Goal: Find contact information: Find contact information

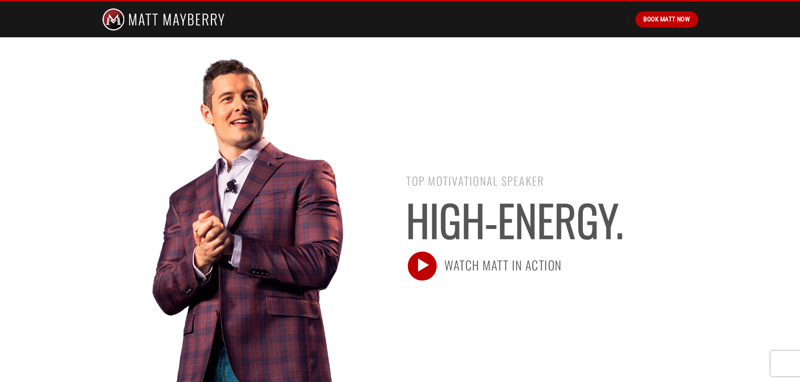
click at [426, 269] on icon at bounding box center [422, 265] width 18 height 21
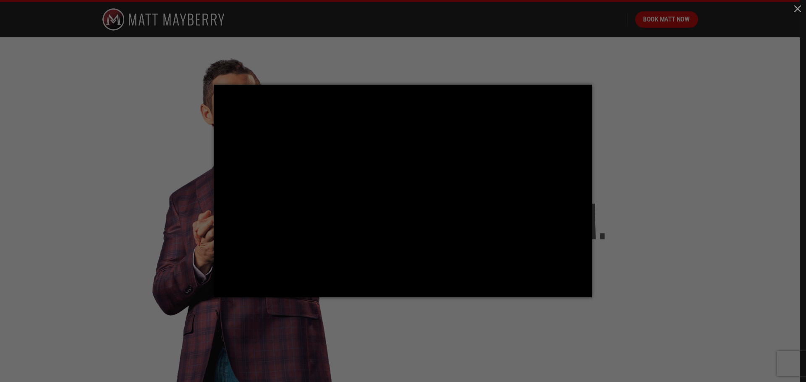
click at [153, 202] on div at bounding box center [403, 191] width 806 height 382
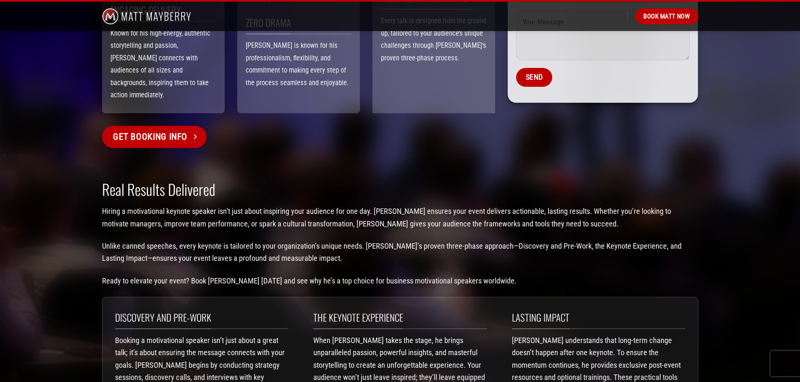
scroll to position [966, 0]
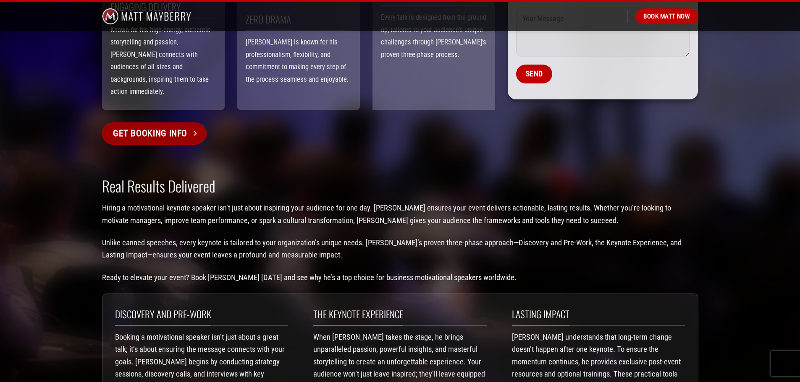
click at [187, 123] on link "Get Booking Info" at bounding box center [154, 134] width 105 height 22
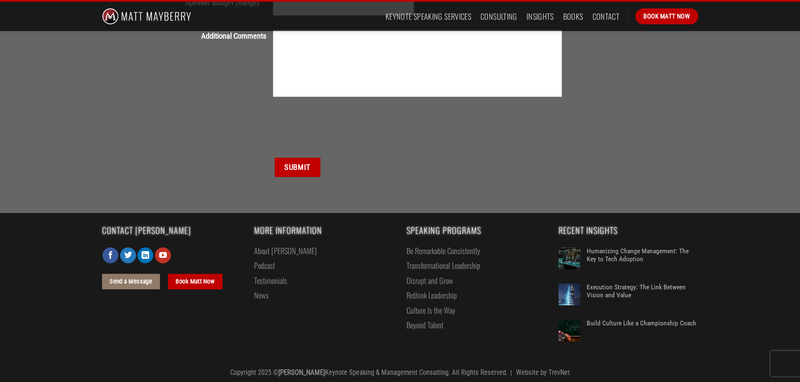
scroll to position [427, 0]
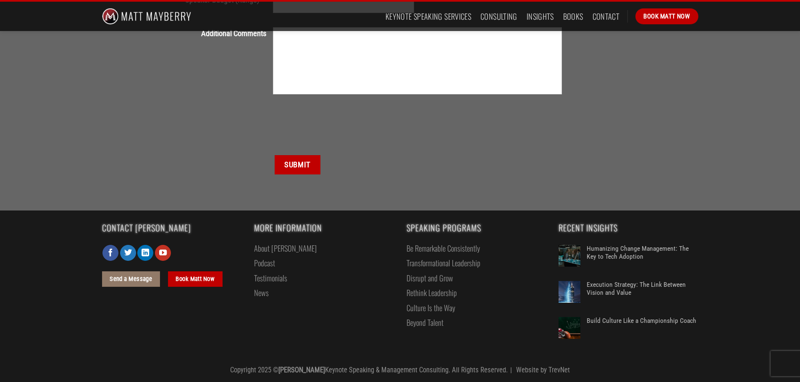
click at [270, 246] on link "About [PERSON_NAME]" at bounding box center [285, 248] width 63 height 15
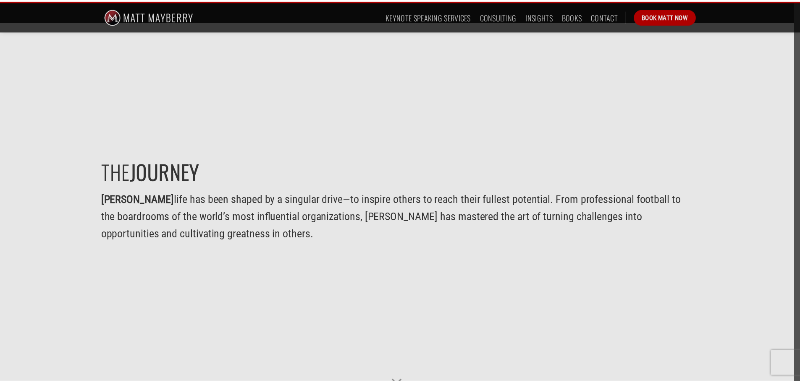
scroll to position [504, 0]
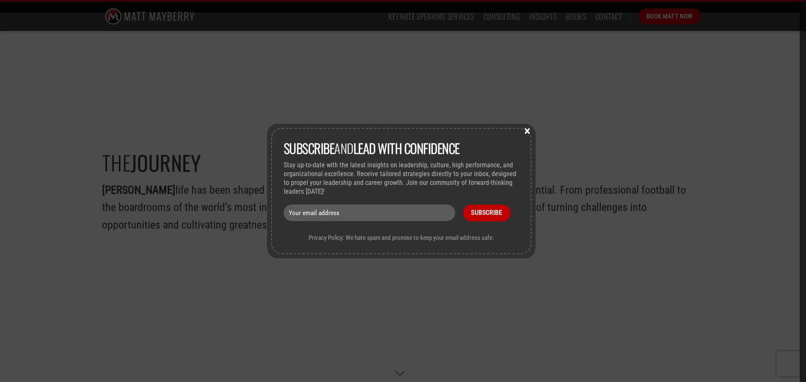
click at [528, 128] on button "×" at bounding box center [527, 131] width 13 height 8
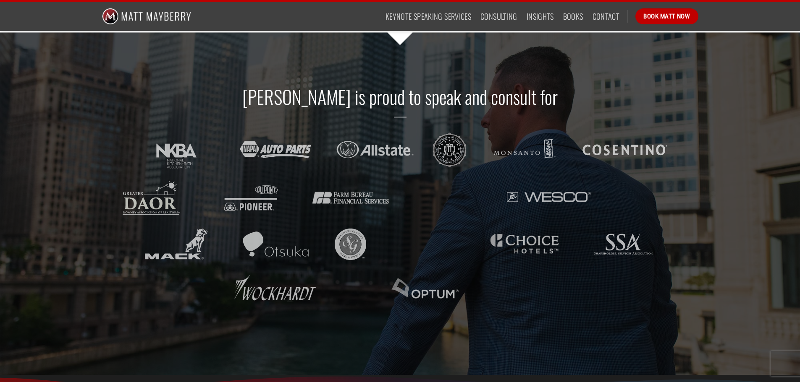
scroll to position [1554, 0]
